Goal: Task Accomplishment & Management: Manage account settings

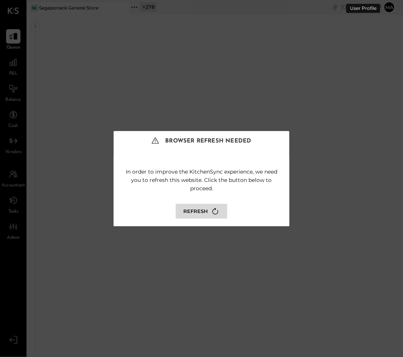
click at [198, 209] on button "Refresh" at bounding box center [201, 211] width 51 height 15
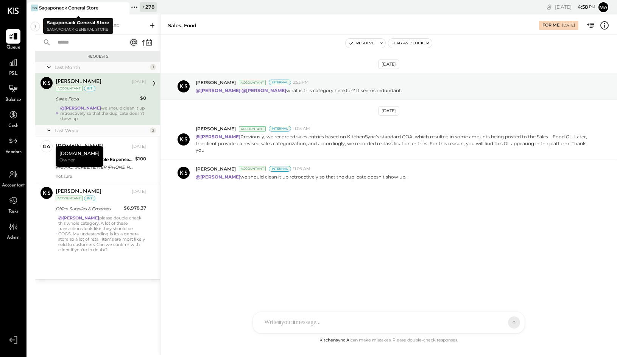
click at [122, 6] on icon at bounding box center [122, 7] width 9 height 9
click at [33, 6] on icon at bounding box center [32, 7] width 10 height 10
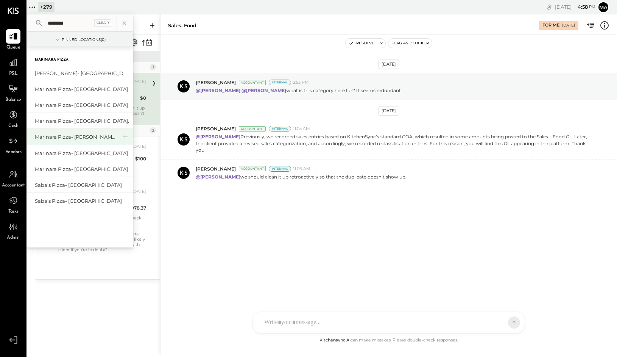
type input "********"
click at [79, 135] on div "Marinara Pizza- [PERSON_NAME]" at bounding box center [76, 136] width 82 height 7
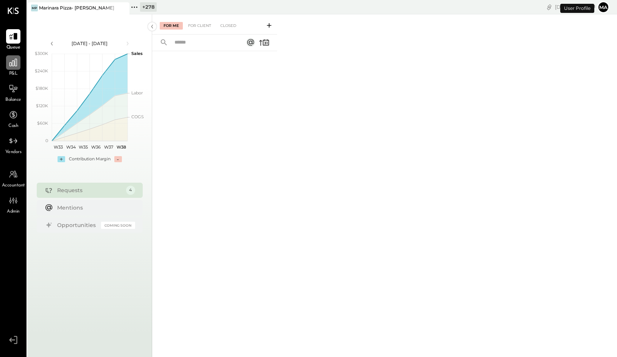
click at [13, 69] on div at bounding box center [13, 62] width 14 height 14
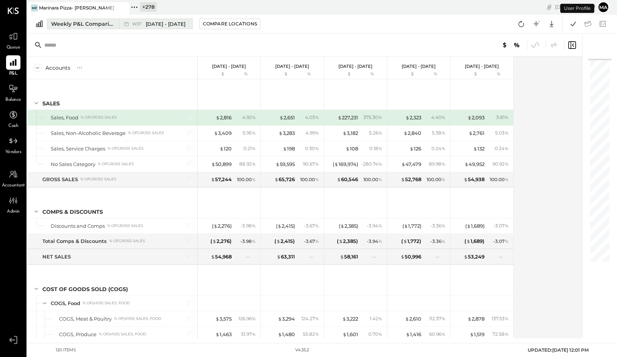
click at [119, 28] on div "W37 [DATE] - [DATE]" at bounding box center [153, 24] width 69 height 10
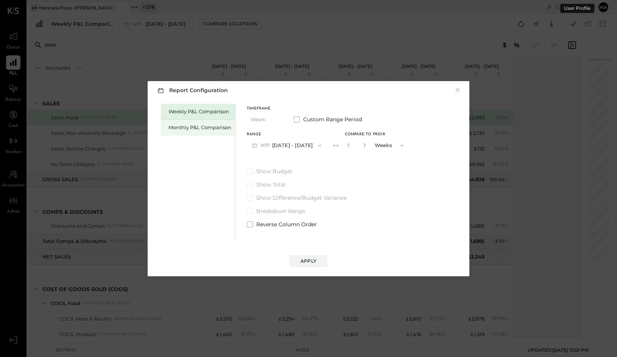
click at [192, 125] on div "Monthly P&L Comparison" at bounding box center [199, 127] width 63 height 7
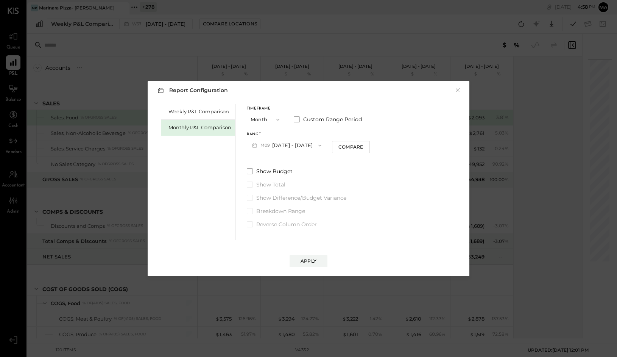
click at [297, 143] on button "M09 [DATE] - [DATE]" at bounding box center [287, 145] width 80 height 14
click at [282, 162] on span "[DATE] - [DATE]" at bounding box center [284, 162] width 36 height 6
click at [358, 147] on div "Compare" at bounding box center [350, 146] width 25 height 6
click at [363, 144] on icon "button" at bounding box center [364, 145] width 2 height 4
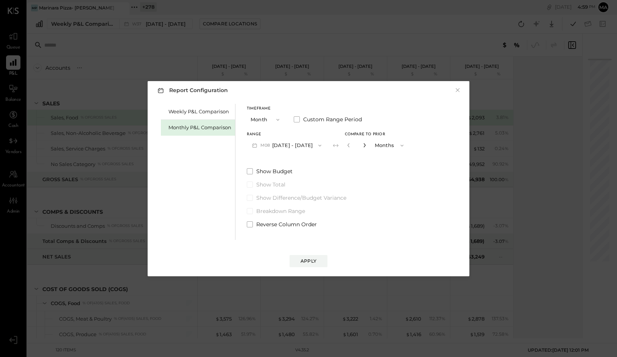
click at [363, 144] on icon "button" at bounding box center [364, 145] width 2 height 4
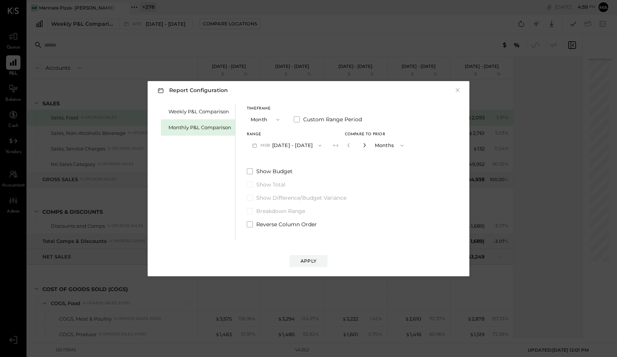
click at [363, 144] on icon "button" at bounding box center [364, 145] width 2 height 4
type input "**"
click at [313, 257] on div "Apply" at bounding box center [309, 260] width 16 height 6
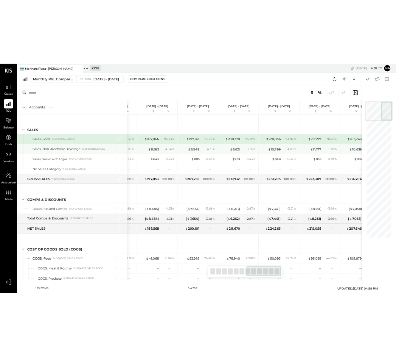
scroll to position [0, 393]
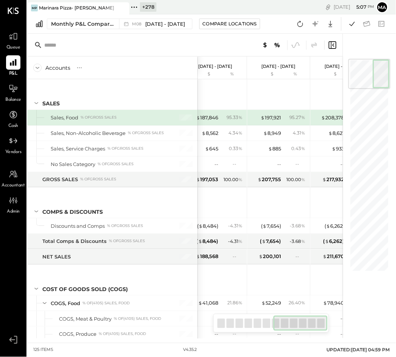
click at [135, 7] on icon at bounding box center [134, 7] width 10 height 10
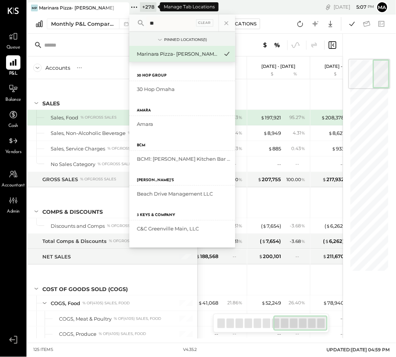
type input "*"
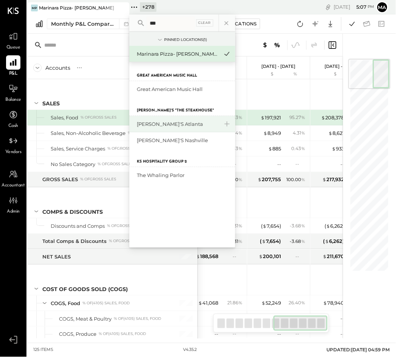
type input "***"
click at [163, 121] on div "[PERSON_NAME]'s Atlanta" at bounding box center [178, 123] width 82 height 7
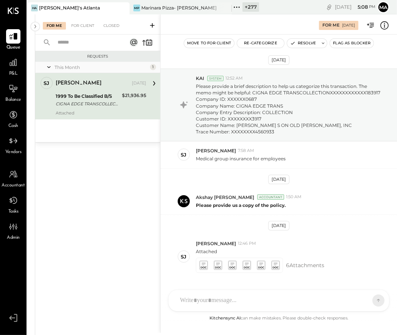
scroll to position [4, 0]
click at [13, 66] on icon at bounding box center [13, 63] width 8 height 8
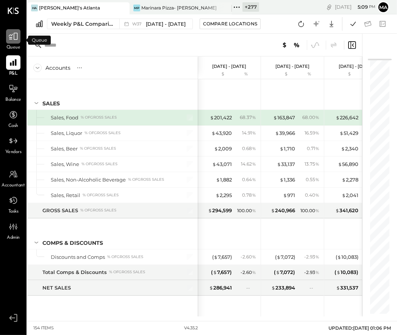
click at [12, 38] on icon at bounding box center [13, 36] width 10 height 10
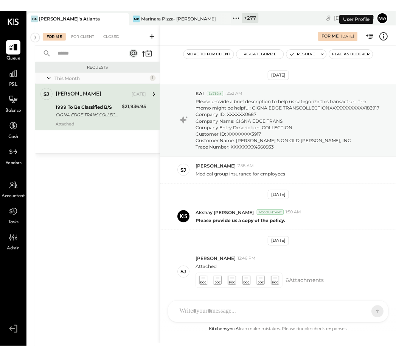
scroll to position [25, 0]
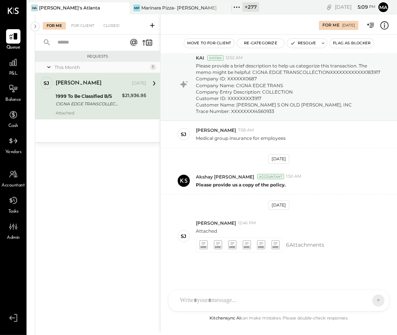
click at [151, 23] on icon at bounding box center [152, 26] width 8 height 8
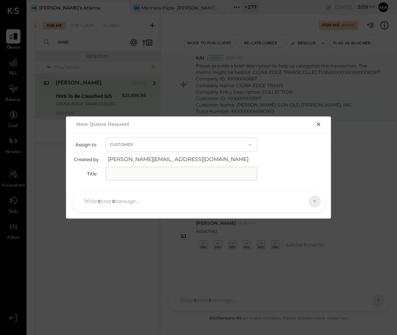
click at [122, 139] on button "Customer" at bounding box center [181, 144] width 151 height 14
click at [120, 157] on span "Accountant" at bounding box center [125, 158] width 27 height 5
click at [120, 174] on input "text" at bounding box center [181, 174] width 151 height 14
type input "******"
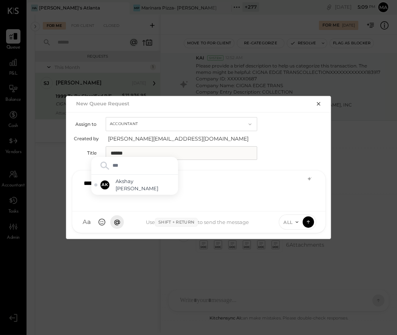
type input "****"
click at [140, 188] on span "Akshay [PERSON_NAME]" at bounding box center [144, 185] width 59 height 14
type input "*****"
click at [123, 187] on span "[PERSON_NAME]" at bounding box center [144, 187] width 59 height 7
click at [319, 104] on icon "button" at bounding box center [318, 104] width 6 height 6
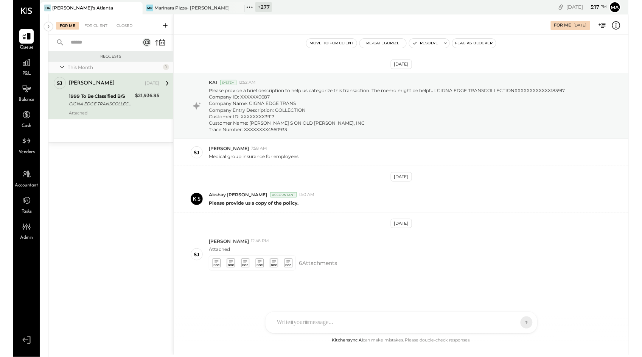
scroll to position [0, 0]
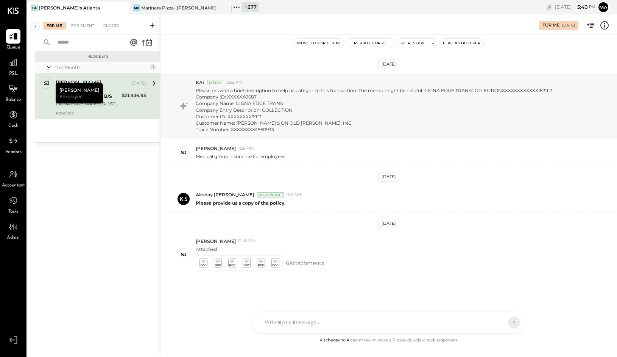
click at [239, 5] on icon at bounding box center [237, 7] width 10 height 10
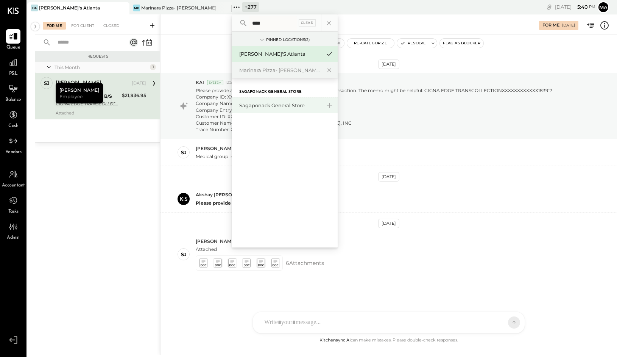
type input "****"
click at [282, 102] on div "Sagaponack General Store" at bounding box center [280, 105] width 82 height 7
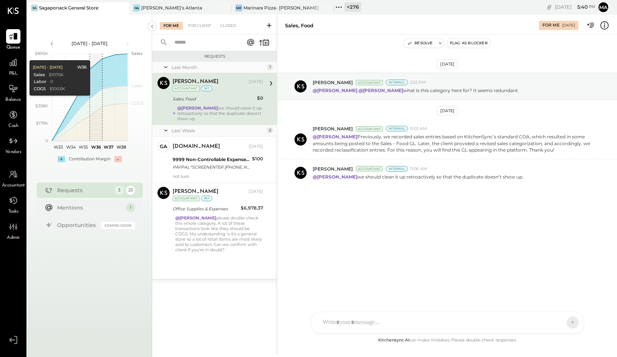
click at [268, 24] on icon at bounding box center [269, 26] width 8 height 8
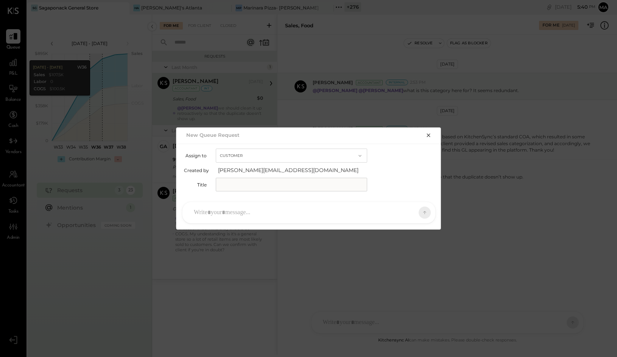
click at [259, 160] on button "Customer" at bounding box center [291, 155] width 151 height 14
click at [251, 170] on div "Accountant" at bounding box center [291, 169] width 151 height 14
click at [245, 185] on input "text" at bounding box center [291, 185] width 151 height 14
type input "**********"
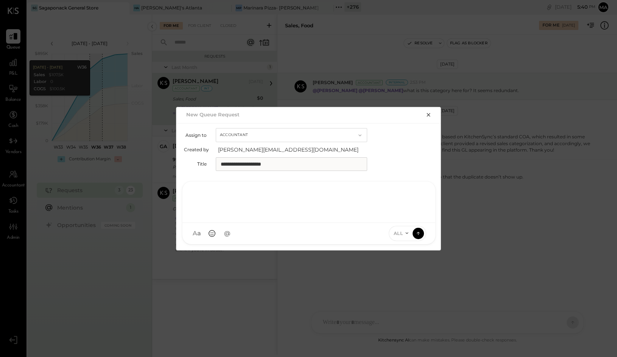
click at [402, 232] on icon at bounding box center [407, 233] width 6 height 6
click at [402, 112] on icon "button" at bounding box center [429, 115] width 6 height 6
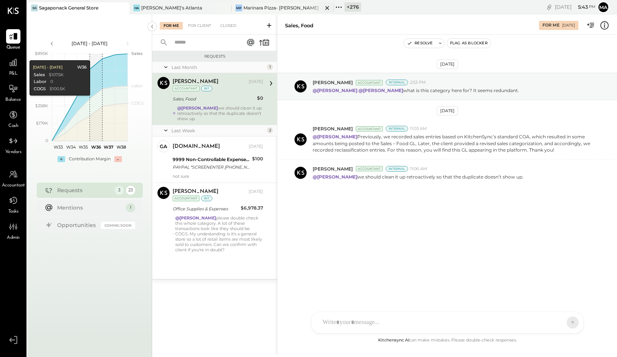
click at [272, 5] on div "Marinara Pizza- [PERSON_NAME]" at bounding box center [280, 8] width 75 height 6
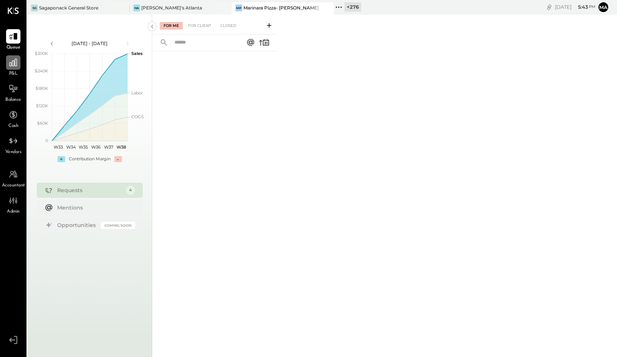
click at [17, 68] on div at bounding box center [13, 62] width 14 height 14
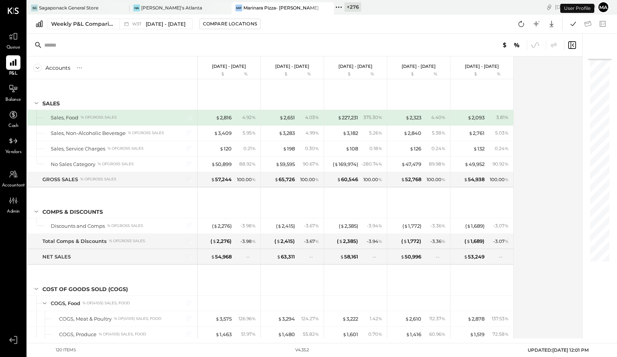
click at [117, 29] on div "Weekly P&L Comparison W37 [DATE] - [DATE] Compare Locations Google Sheets Excel" at bounding box center [322, 23] width 590 height 19
click at [117, 23] on button "Weekly P&L Comparison W37 [DATE] - [DATE]" at bounding box center [120, 24] width 146 height 11
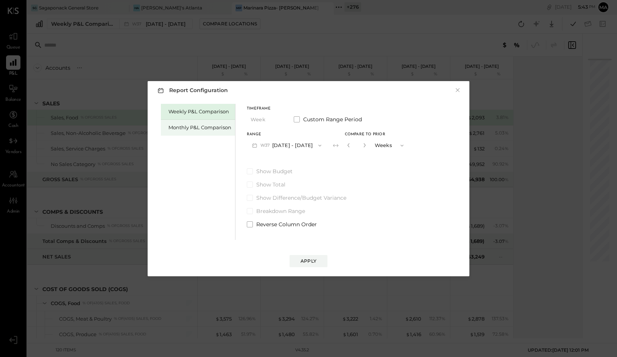
click at [186, 128] on div "Monthly P&L Comparison" at bounding box center [199, 127] width 63 height 7
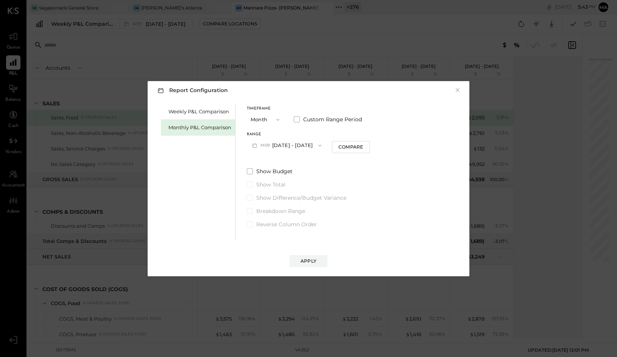
click at [284, 145] on button "M09 [DATE] - [DATE]" at bounding box center [287, 145] width 80 height 14
click at [290, 161] on span "[DATE] - [DATE]" at bounding box center [284, 162] width 36 height 6
click at [344, 147] on div "Compare" at bounding box center [350, 146] width 25 height 6
click at [363, 144] on icon "button" at bounding box center [364, 145] width 2 height 4
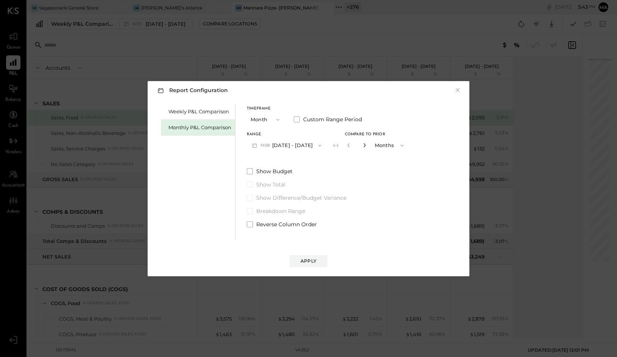
click at [363, 143] on icon "button" at bounding box center [364, 145] width 2 height 4
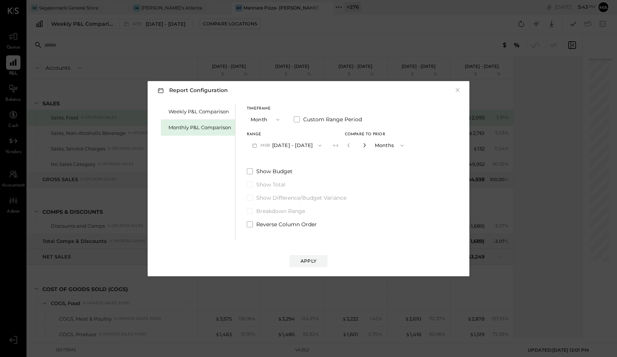
click at [363, 143] on icon "button" at bounding box center [364, 145] width 2 height 4
type input "**"
click at [307, 258] on div "Apply" at bounding box center [309, 260] width 16 height 6
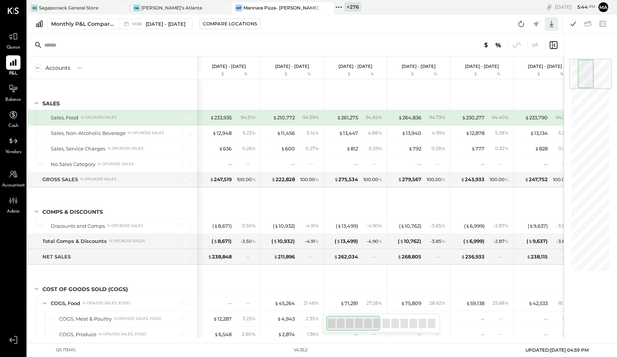
click at [402, 23] on icon at bounding box center [552, 24] width 10 height 10
click at [402, 37] on link "CSV" at bounding box center [528, 36] width 61 height 16
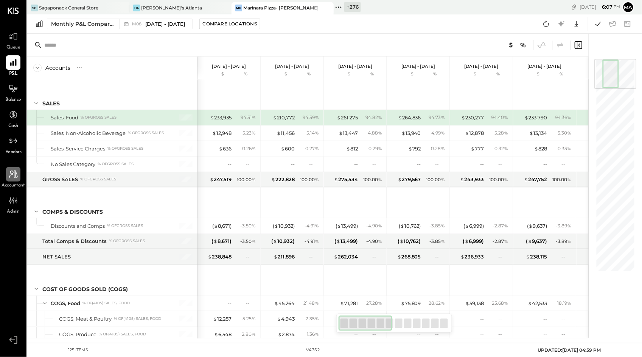
click at [17, 177] on icon at bounding box center [13, 174] width 9 height 8
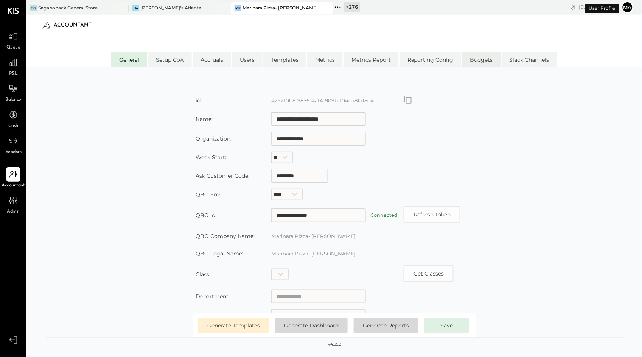
click at [402, 59] on li "Budgets" at bounding box center [482, 59] width 39 height 15
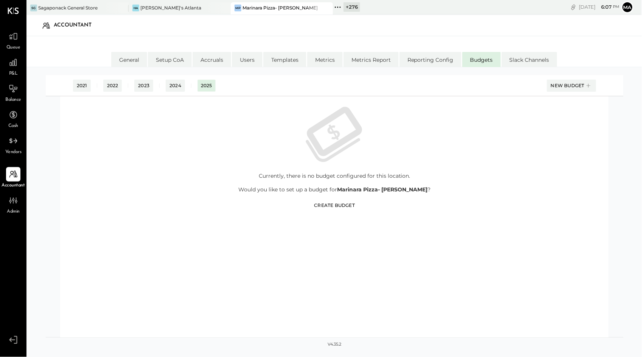
click at [343, 204] on div "Create Budget" at bounding box center [335, 205] width 41 height 6
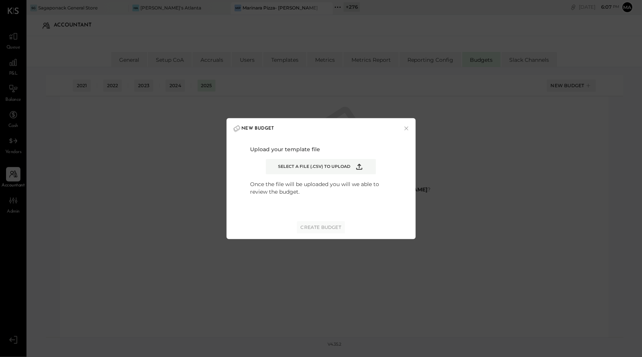
click at [328, 164] on span "Select a file (.csv) to upload" at bounding box center [314, 167] width 72 height 6
click at [0, 0] on input "Select a file (.csv) to upload" at bounding box center [0, 0] width 0 height 0
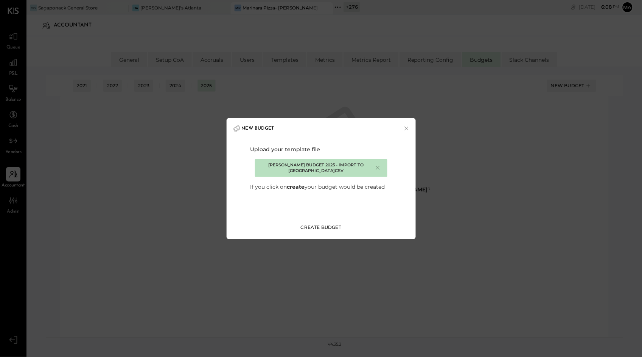
click at [323, 226] on div "Create Budget" at bounding box center [321, 227] width 41 height 6
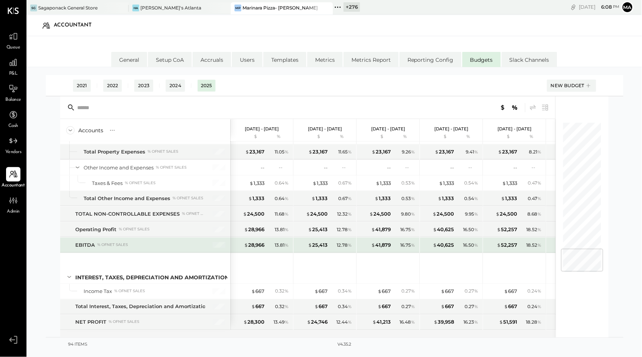
scroll to position [1107, 0]
